Goal: Transaction & Acquisition: Purchase product/service

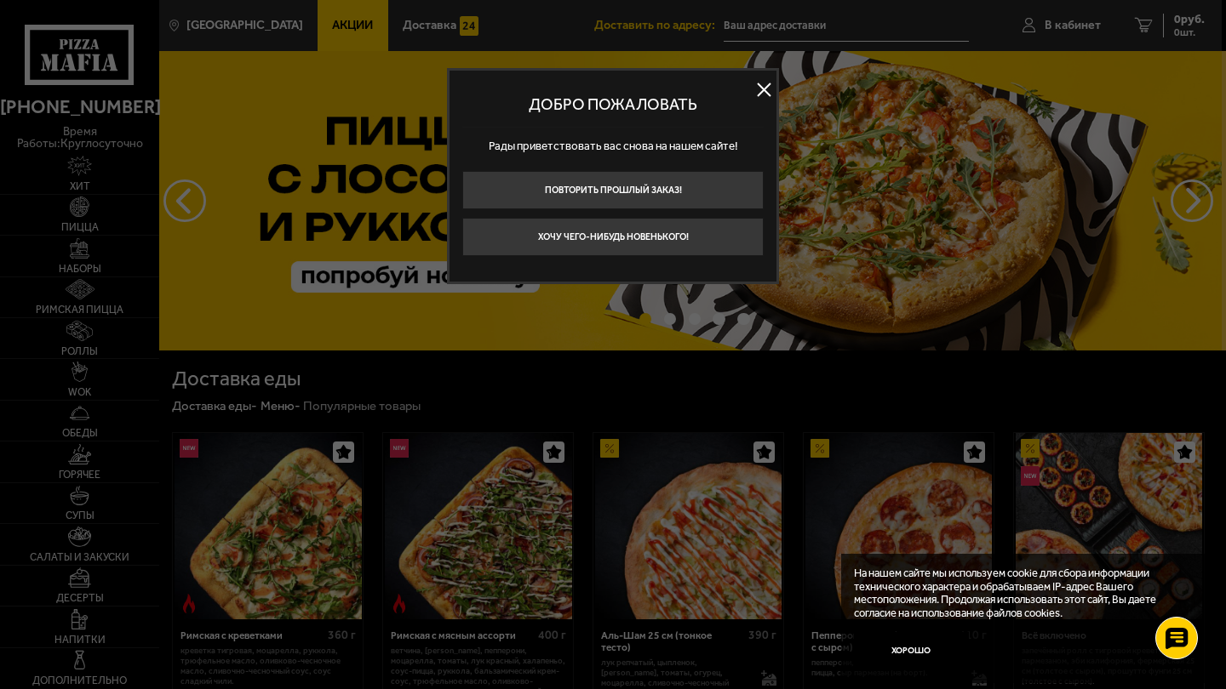
click at [760, 92] on button at bounding box center [764, 90] width 26 height 26
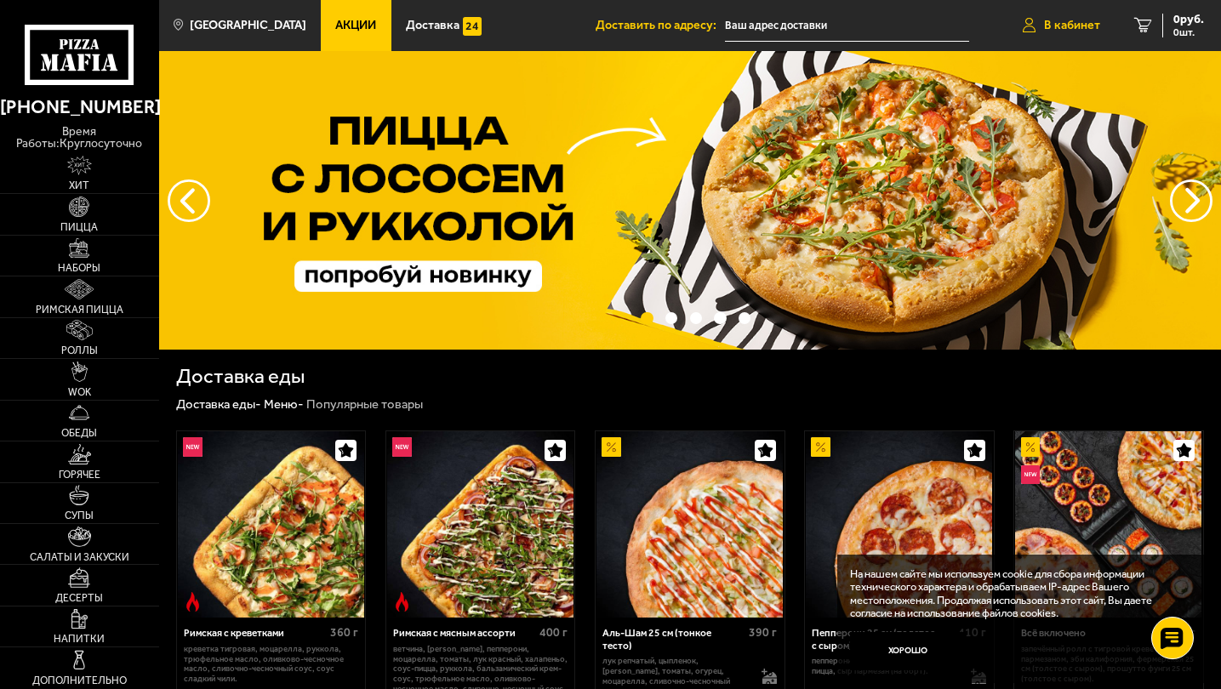
click at [1058, 21] on span "В кабинет" at bounding box center [1072, 26] width 56 height 12
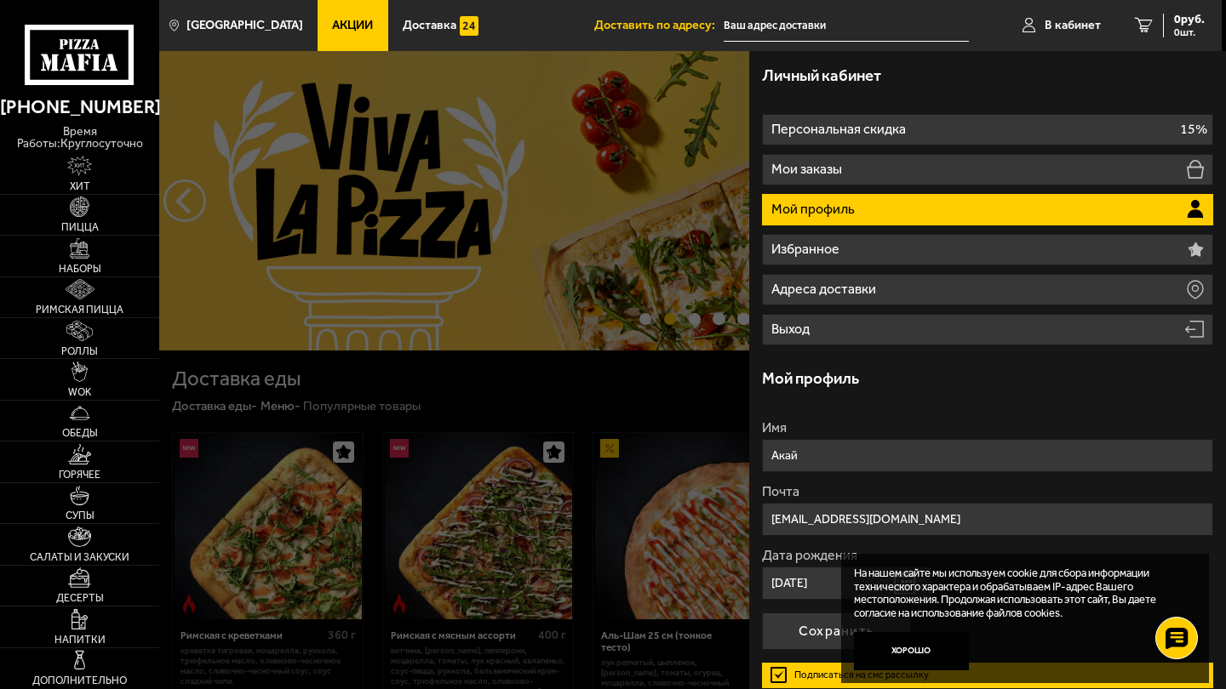
click at [931, 405] on div "Имя [PERSON_NAME] [EMAIL_ADDRESS][DOMAIN_NAME] Дата рождения [DEMOGRAPHIC_DATA]…" at bounding box center [987, 597] width 451 height 386
click at [924, 658] on button "Хорошо" at bounding box center [911, 651] width 115 height 38
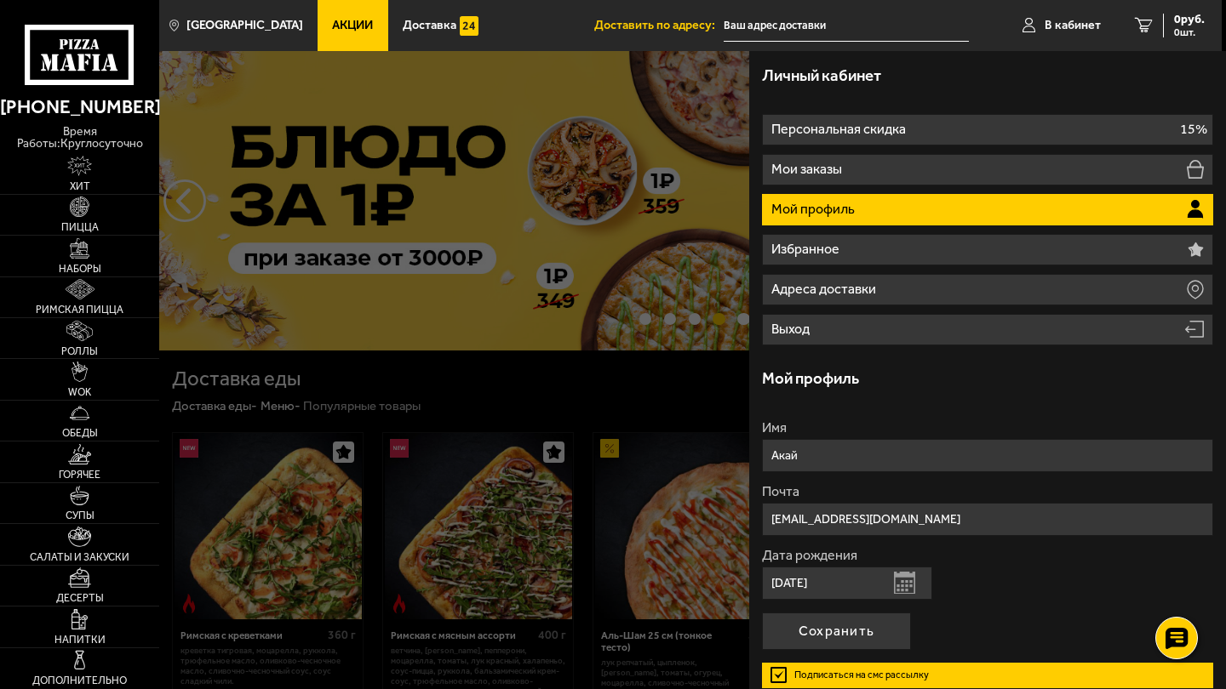
click at [626, 363] on div at bounding box center [772, 395] width 1226 height 689
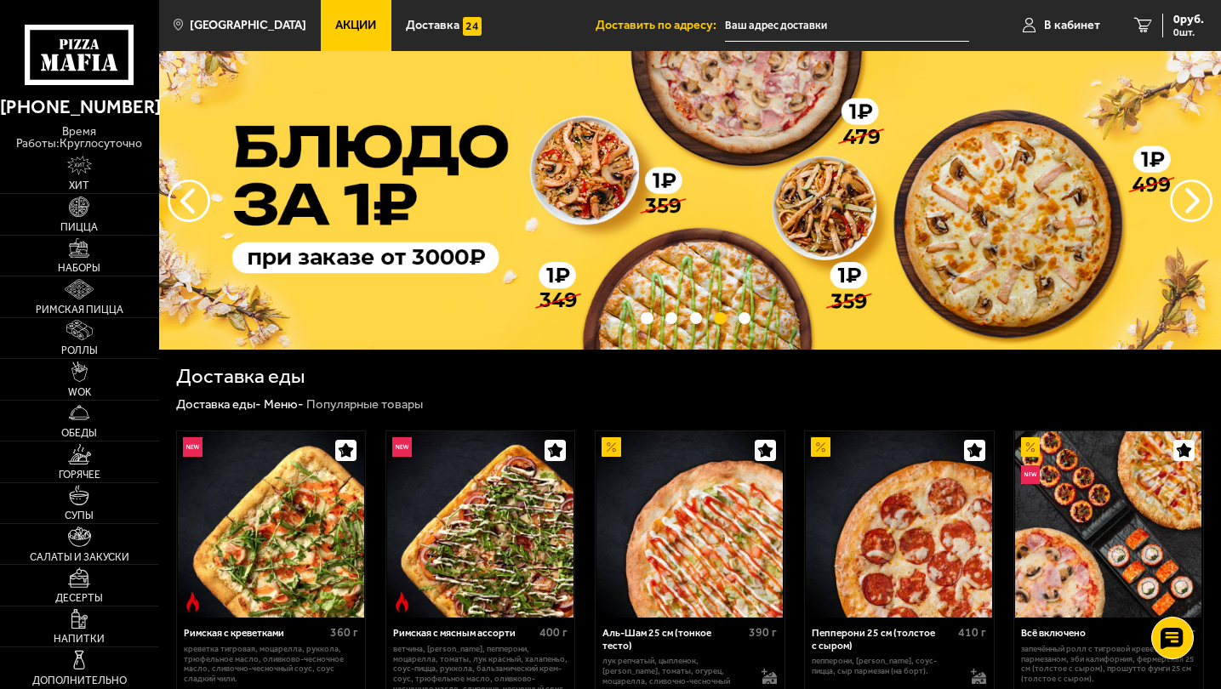
click at [792, 21] on input "text" at bounding box center [847, 25] width 244 height 31
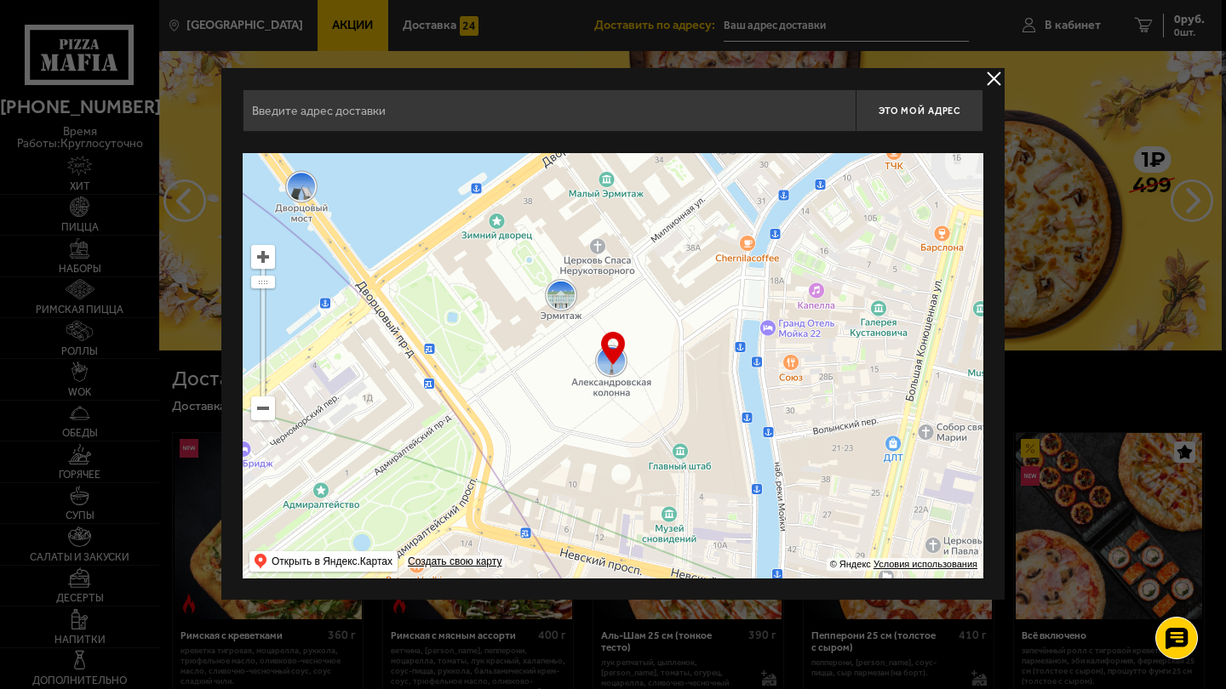
click at [991, 79] on button "delivery type" at bounding box center [993, 78] width 21 height 21
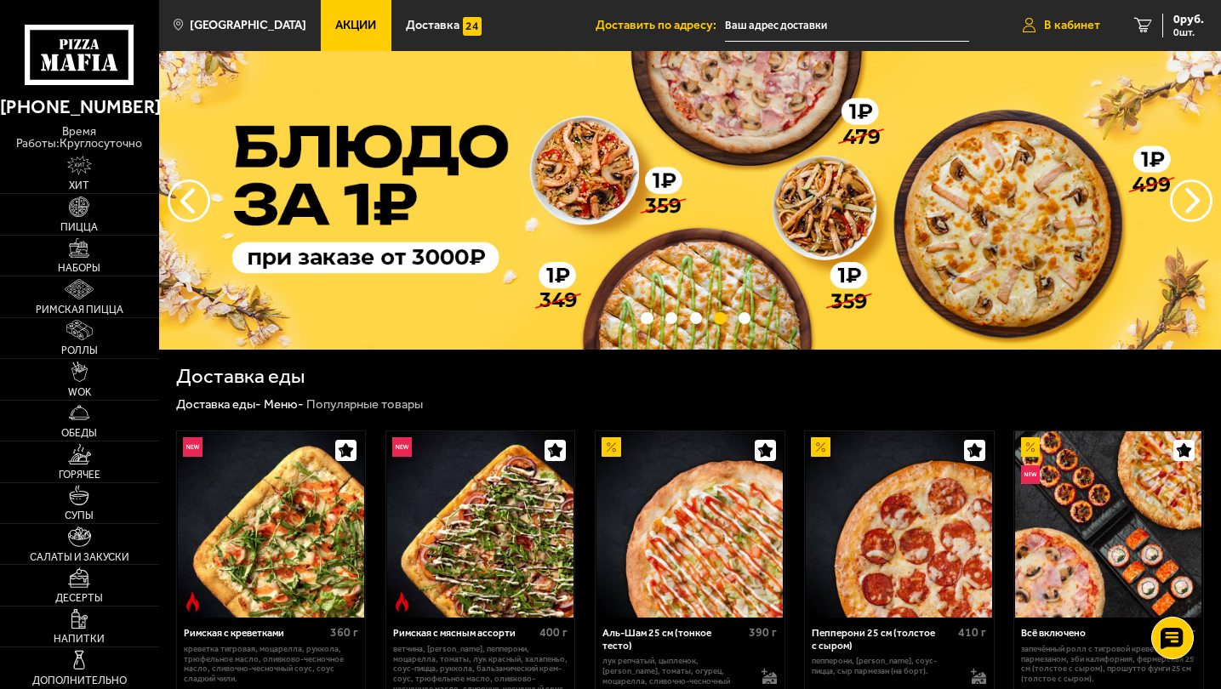
click at [1071, 13] on link "В кабинет" at bounding box center [1062, 25] width 112 height 51
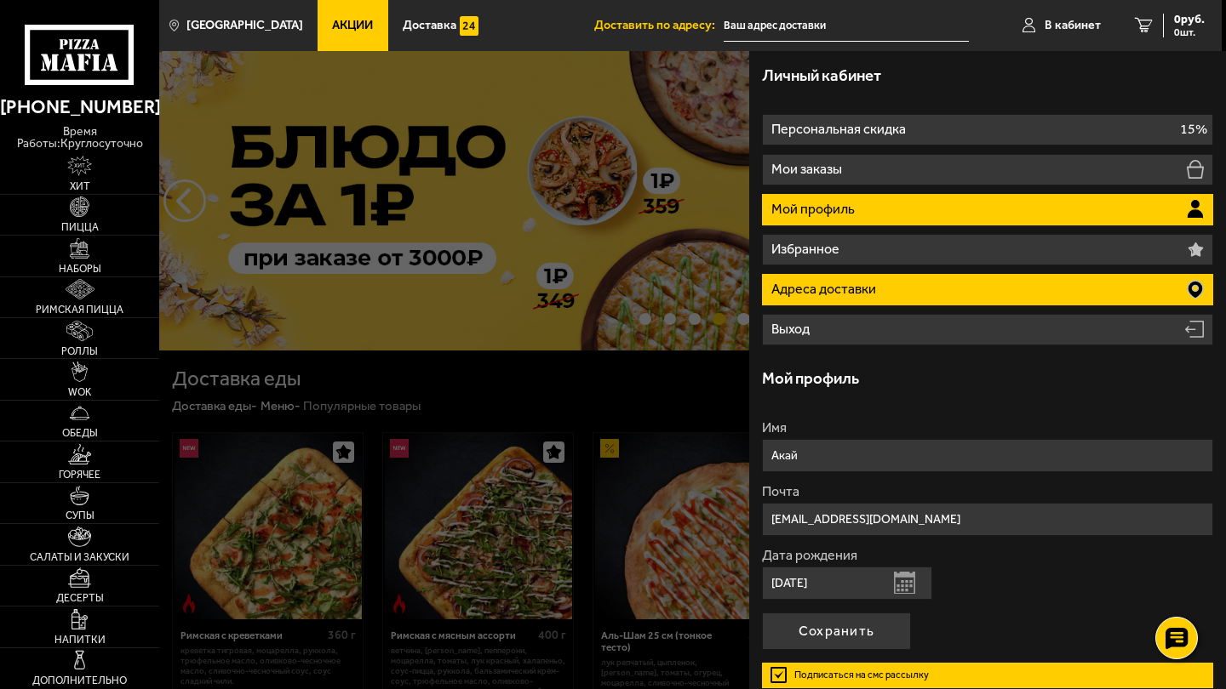
click at [912, 283] on li "Адреса доставки" at bounding box center [987, 289] width 451 height 31
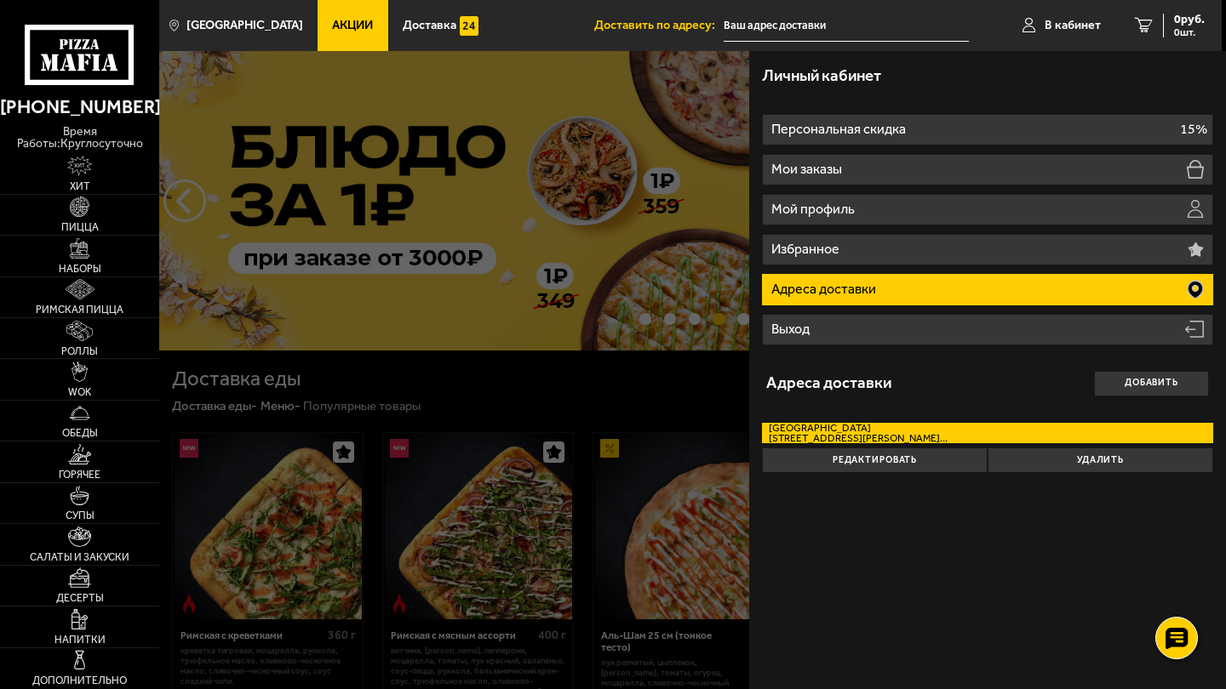
click at [911, 433] on span "[STREET_ADDRESS][PERSON_NAME]. 13" at bounding box center [858, 438] width 179 height 10
click at [0, 0] on input "[STREET_ADDRESS][PERSON_NAME] кв. 13" at bounding box center [0, 0] width 0 height 0
click at [949, 524] on div "Личный кабинет Персональная скидка 15% Мои заказы Мой профиль Избранное Адреса …" at bounding box center [987, 370] width 477 height 638
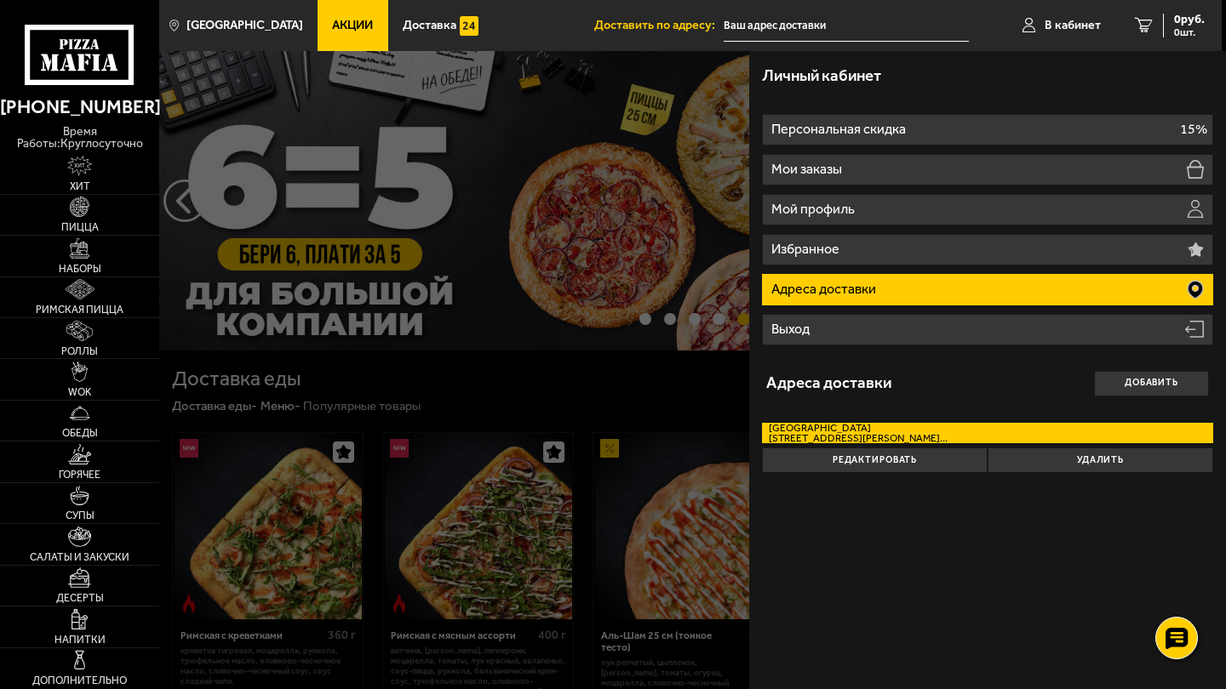
click at [565, 393] on div at bounding box center [772, 395] width 1226 height 689
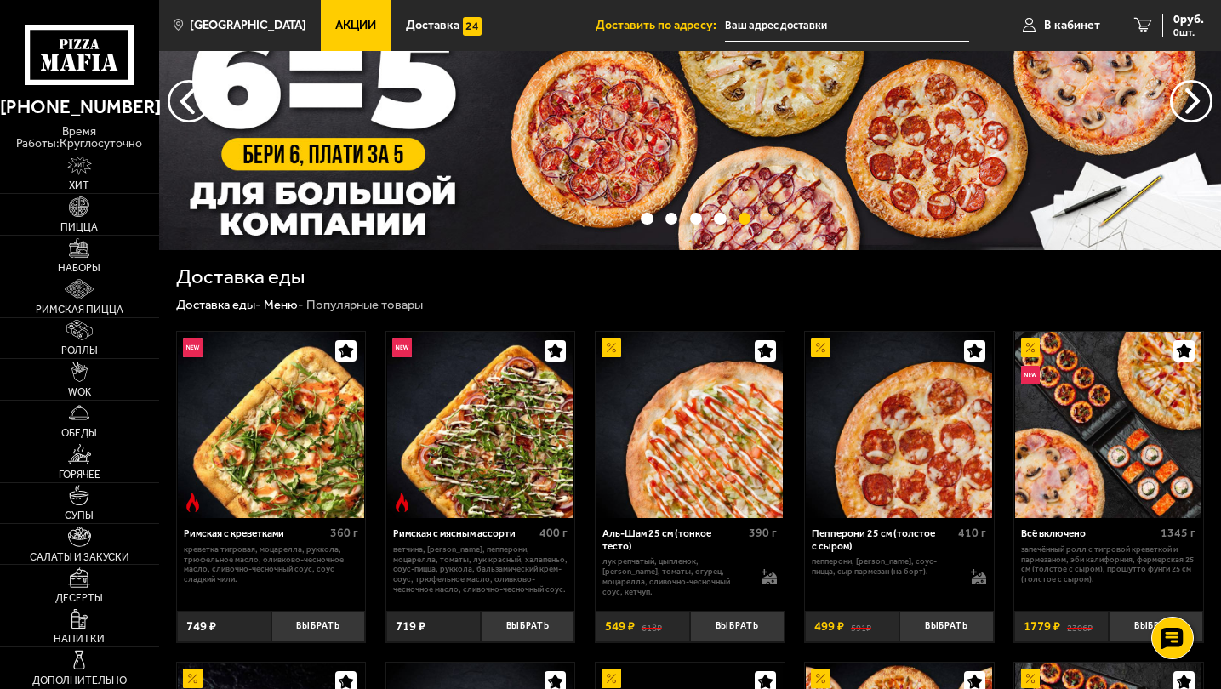
scroll to position [100, 0]
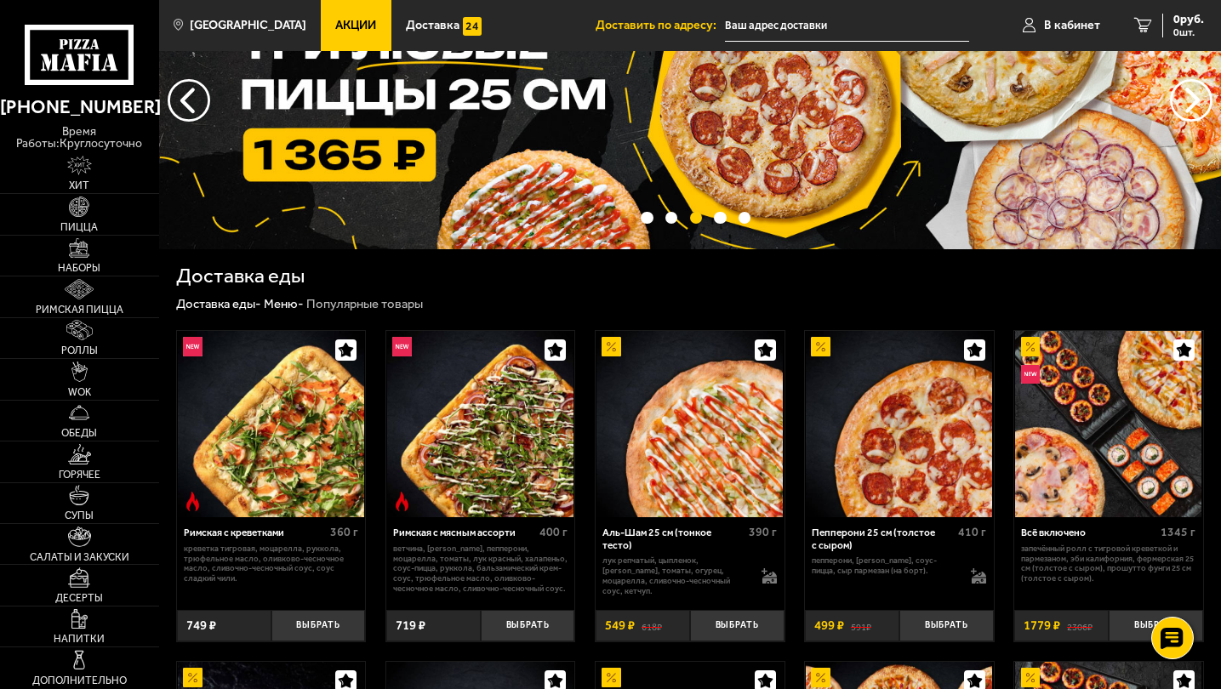
click at [649, 185] on img at bounding box center [690, 100] width 1062 height 299
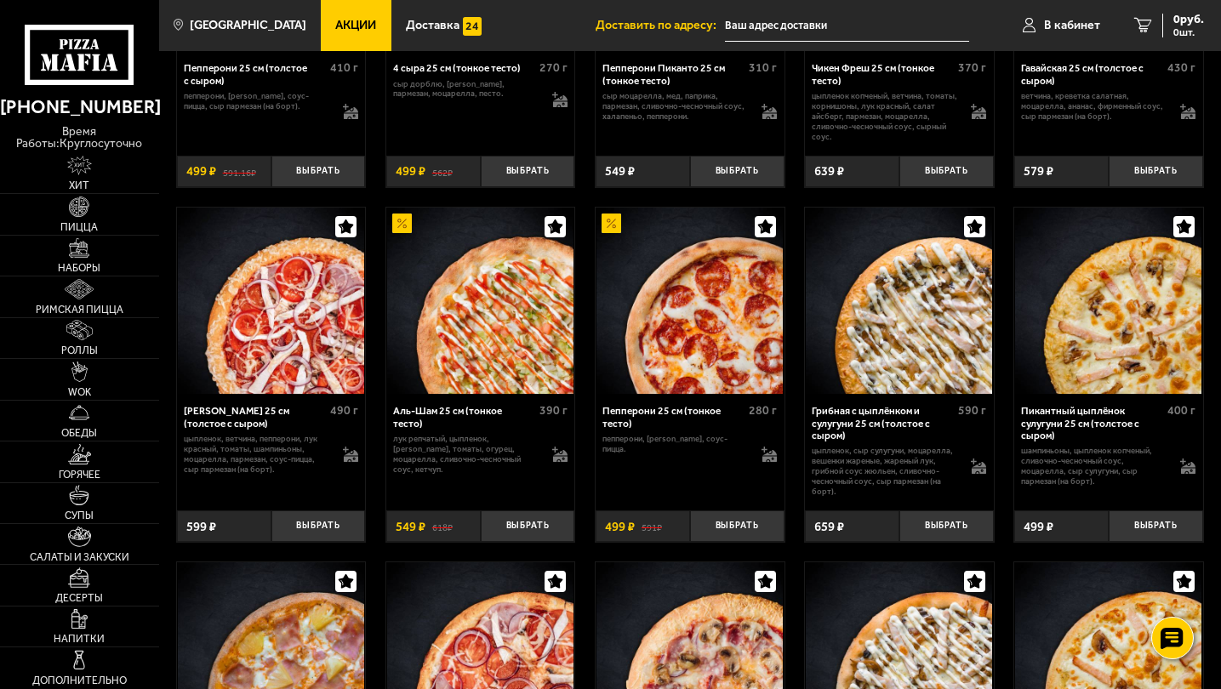
scroll to position [1786, 0]
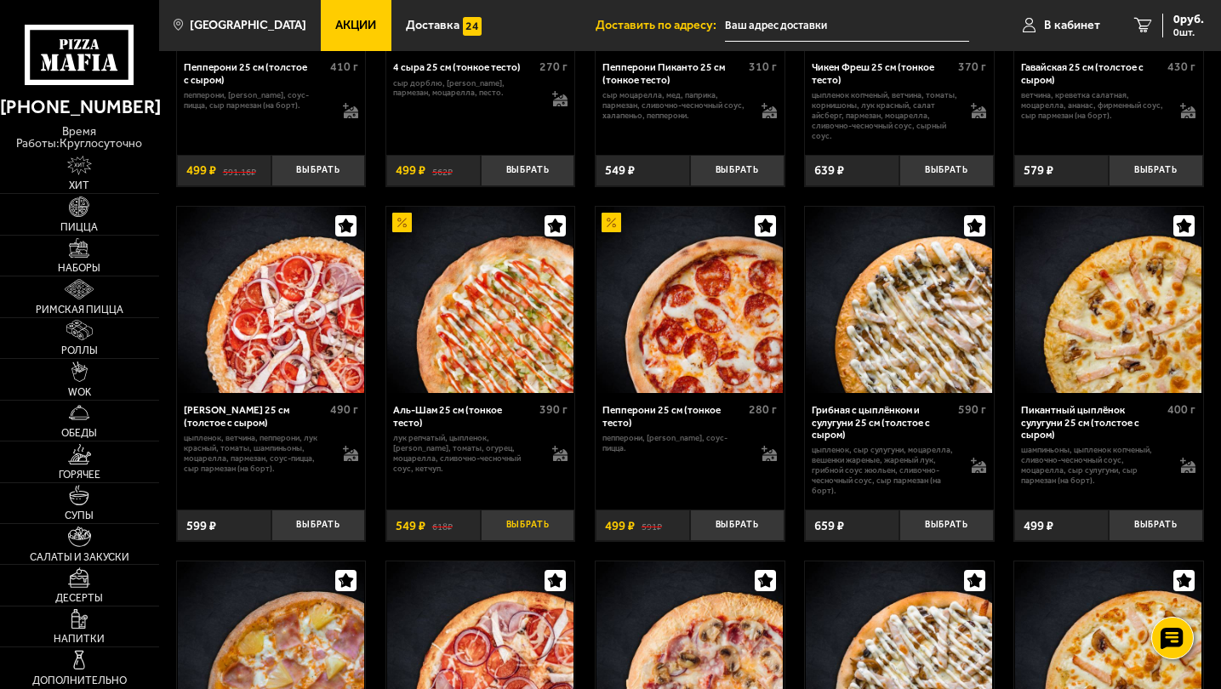
click at [530, 537] on button "Выбрать" at bounding box center [528, 525] width 94 height 31
click at [563, 541] on button "+" at bounding box center [558, 525] width 31 height 31
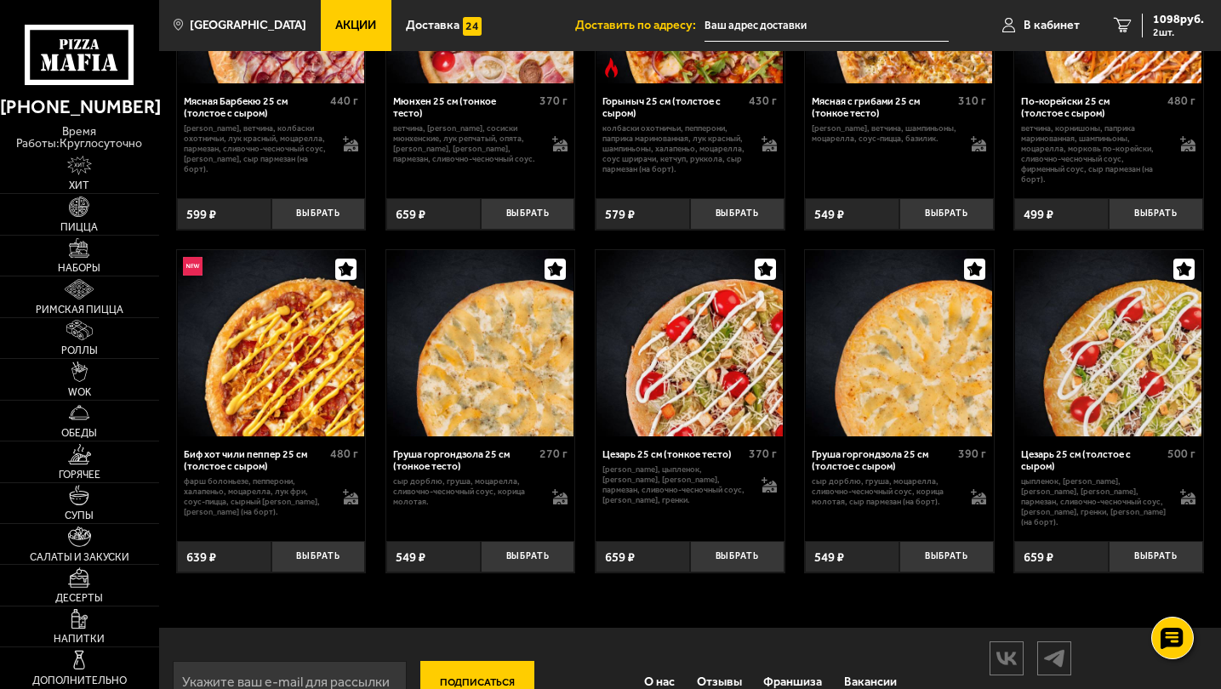
scroll to position [4536, 0]
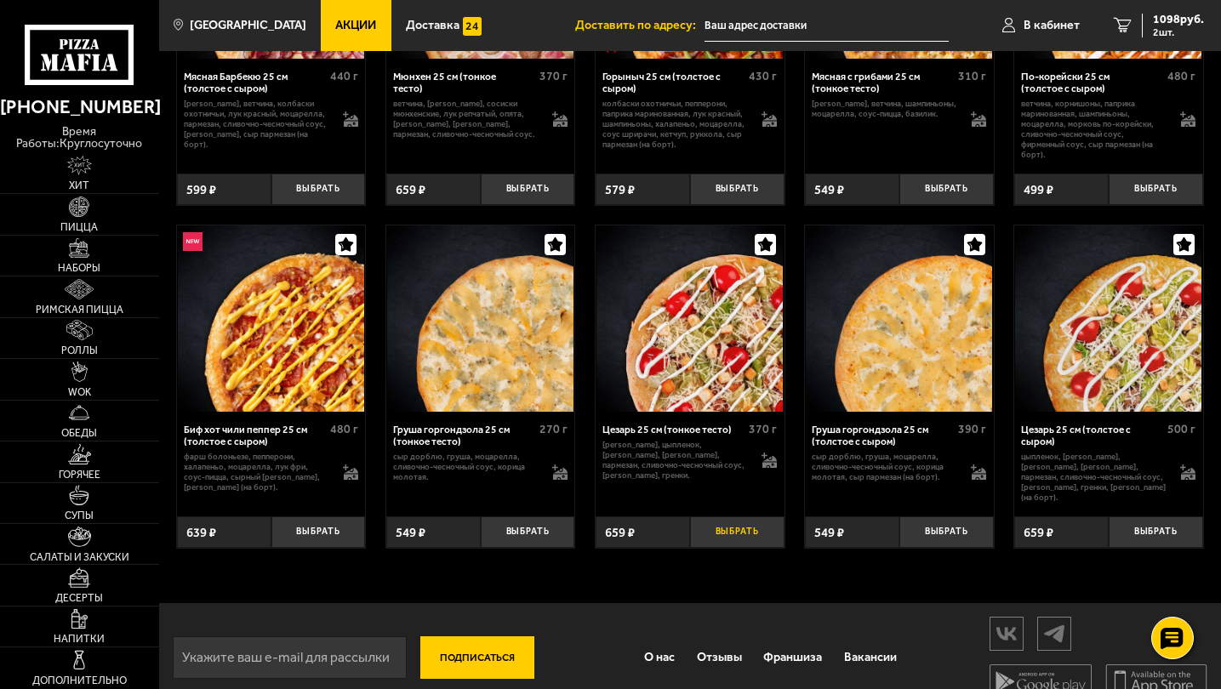
click at [727, 547] on button "Выбрать" at bounding box center [737, 532] width 94 height 31
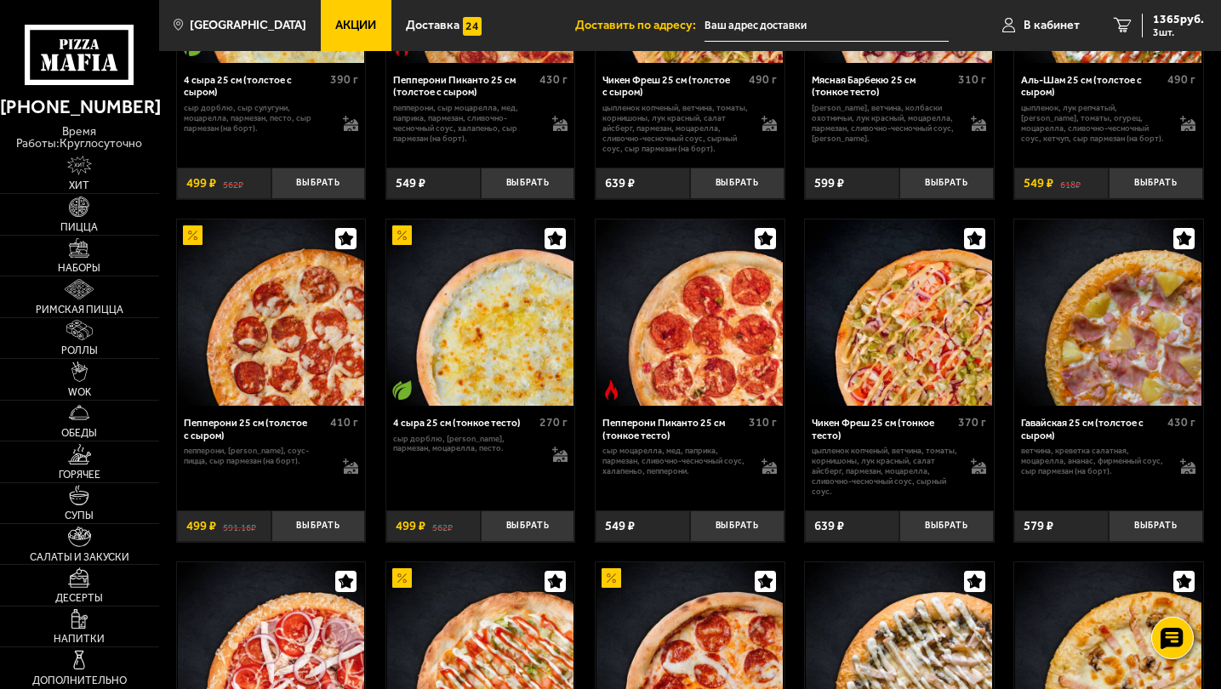
scroll to position [1301, 0]
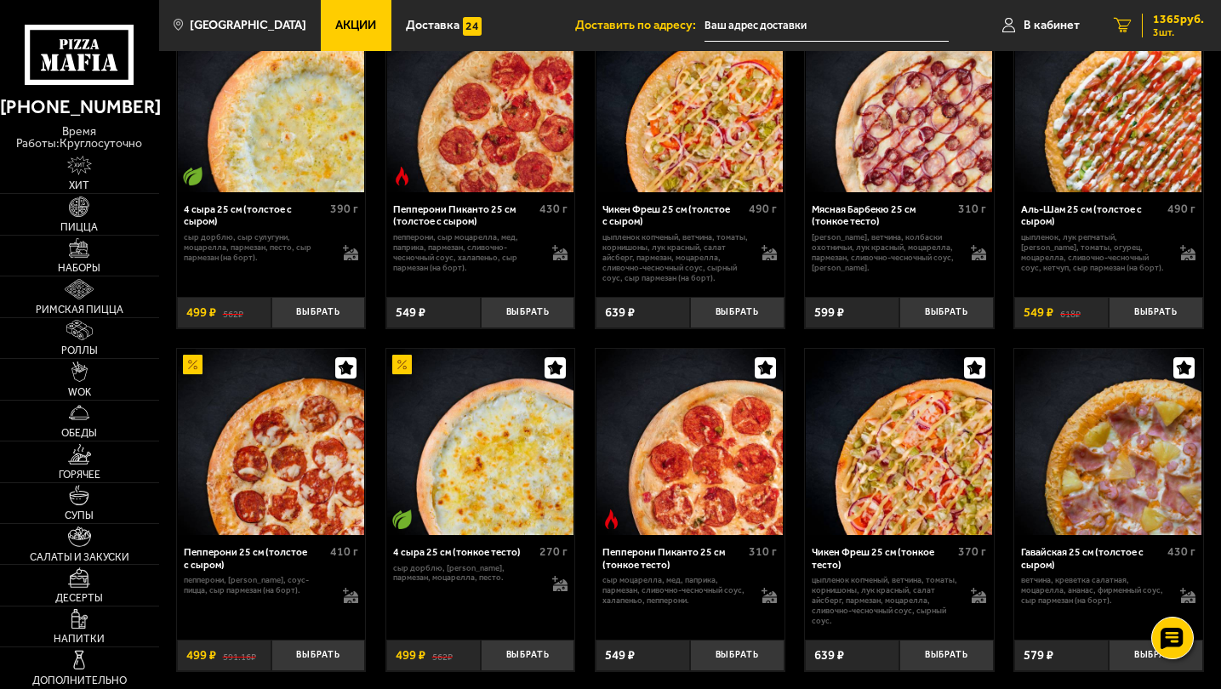
click at [1168, 27] on span "3 шт." at bounding box center [1178, 32] width 51 height 10
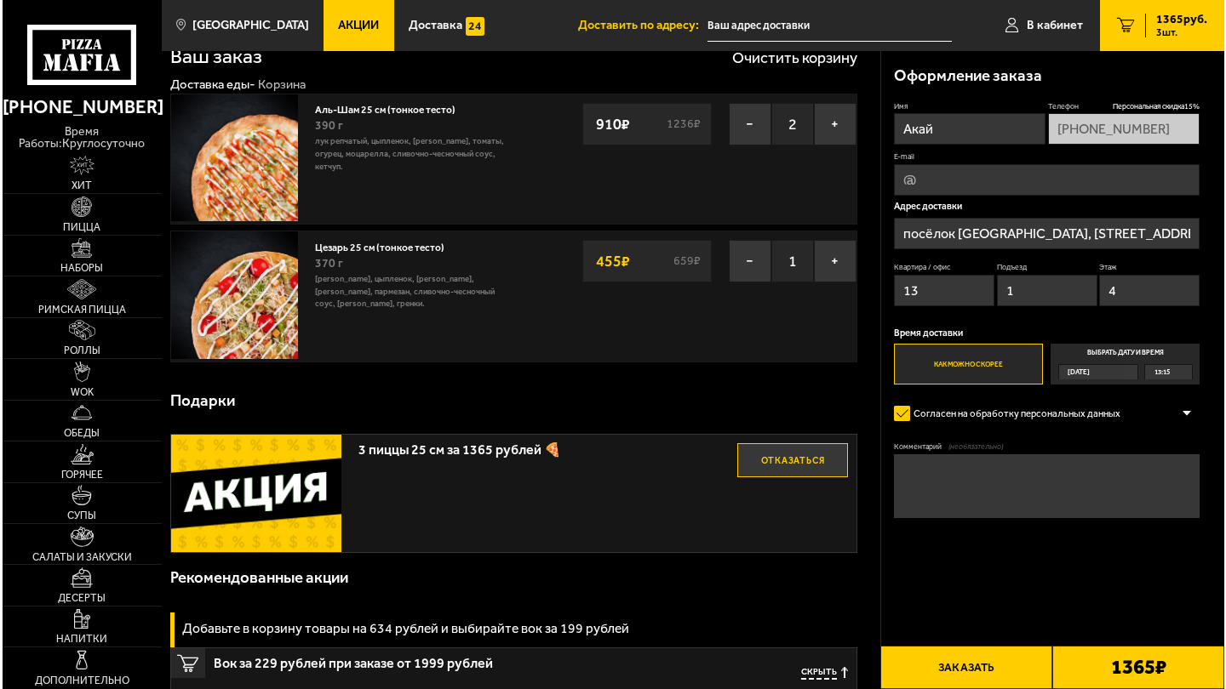
scroll to position [43, 0]
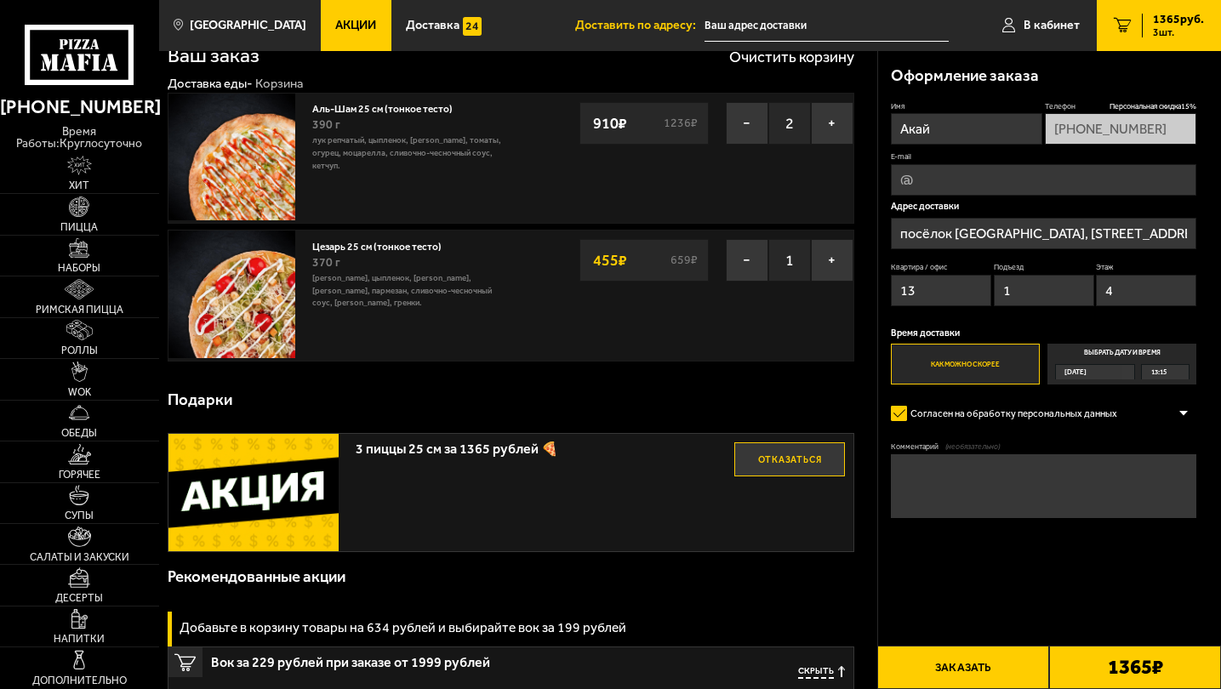
click at [1028, 676] on button "Заказать" at bounding box center [964, 667] width 172 height 43
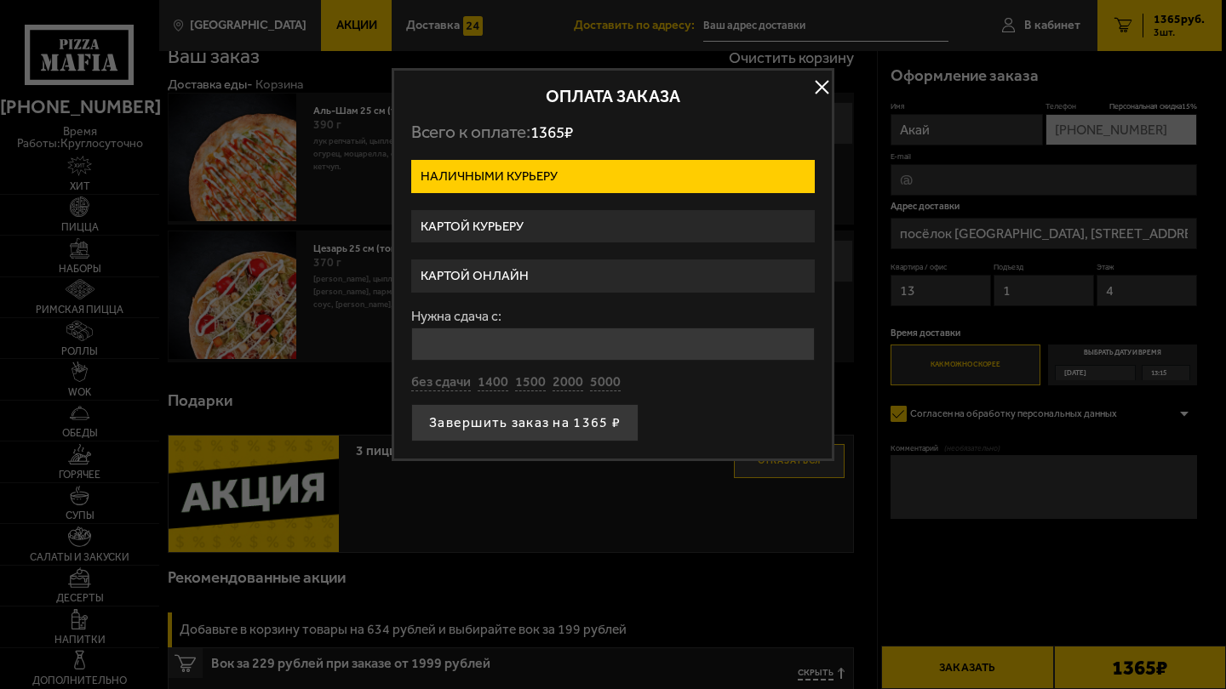
click at [592, 228] on label "Картой курьеру" at bounding box center [612, 226] width 403 height 33
click at [0, 0] on input "Картой курьеру" at bounding box center [0, 0] width 0 height 0
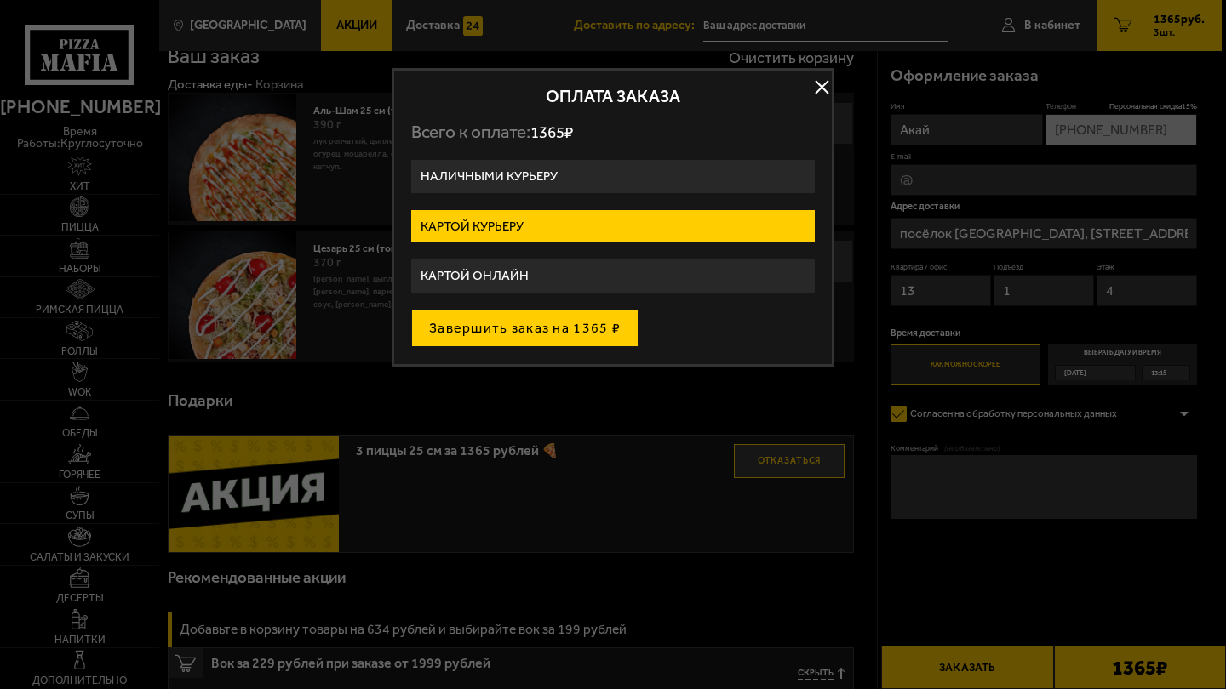
click at [567, 328] on button "Завершить заказ на 1365 ₽" at bounding box center [524, 328] width 227 height 37
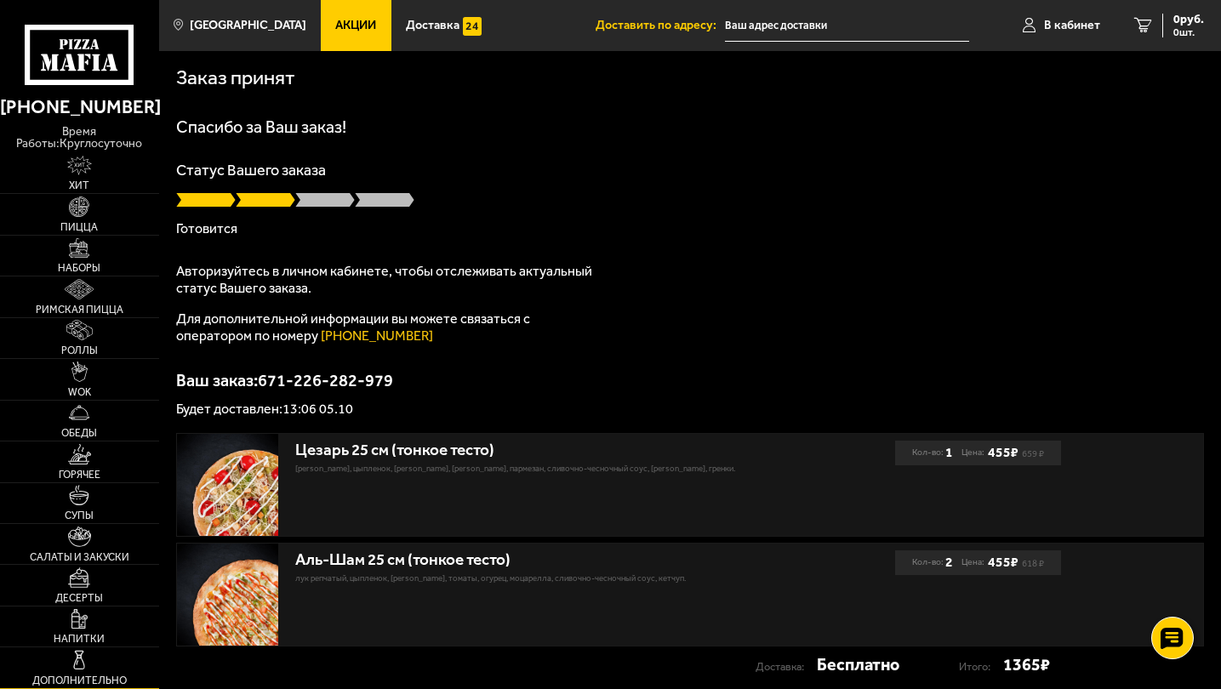
click at [83, 674] on link "Дополнительно" at bounding box center [79, 668] width 159 height 40
